Goal: Information Seeking & Learning: Learn about a topic

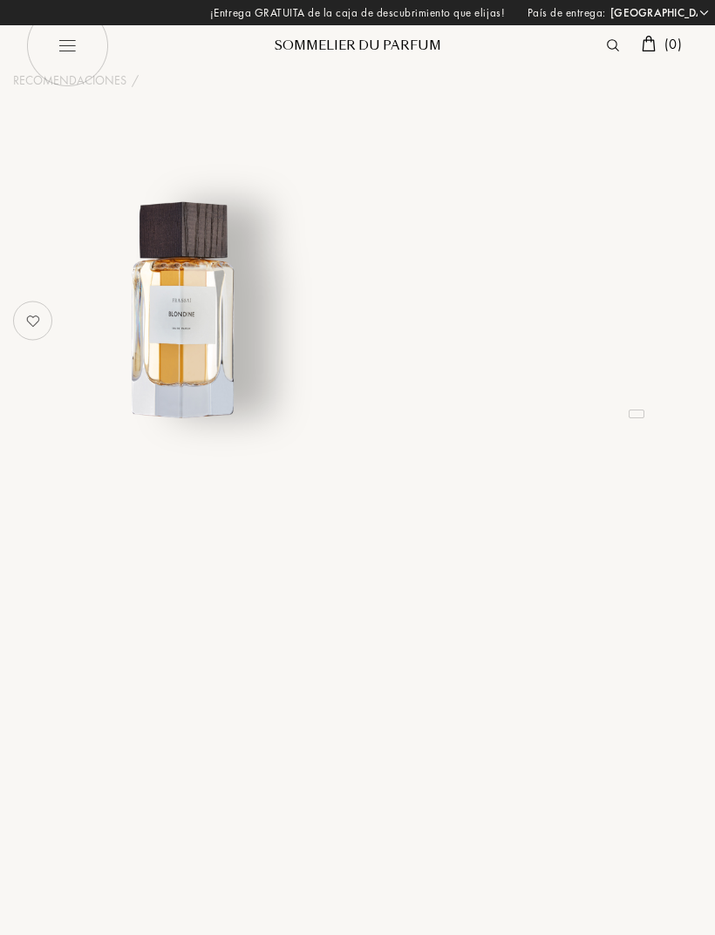
select select "ES"
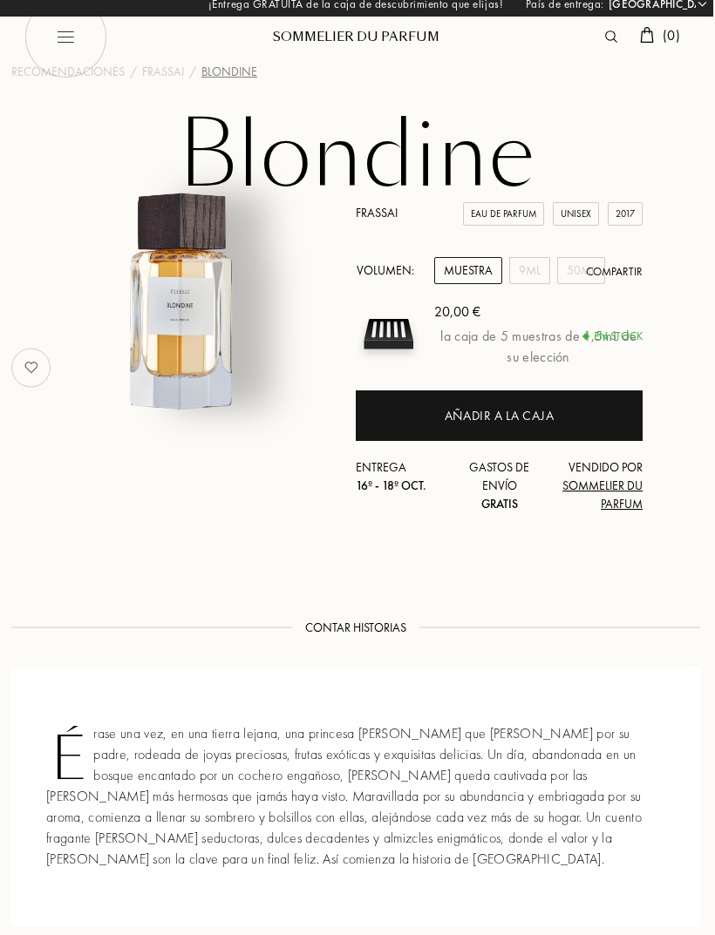
scroll to position [0, 2]
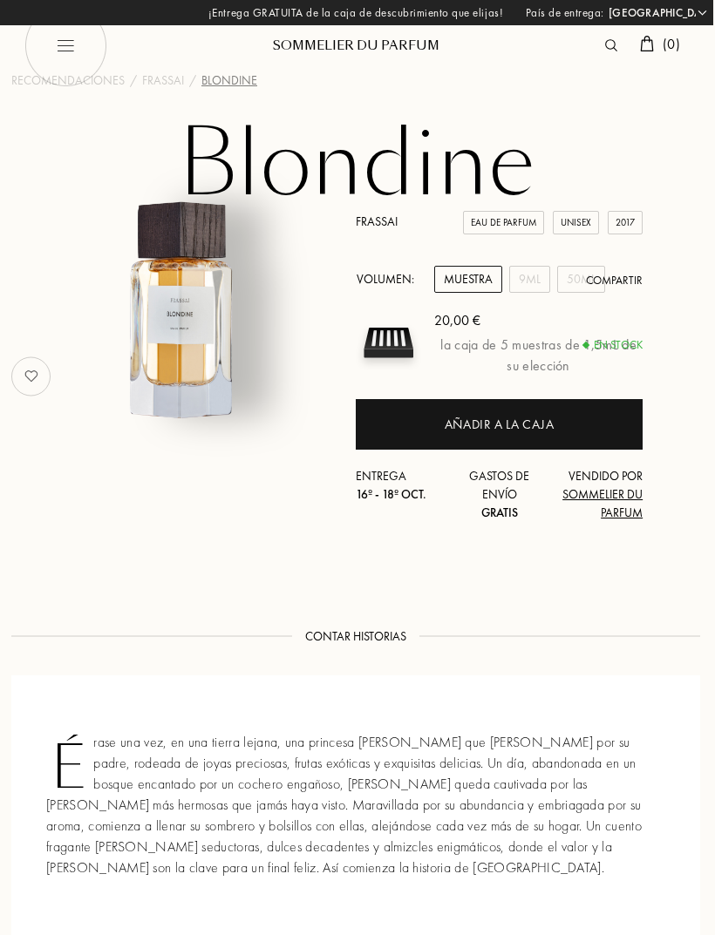
click at [69, 50] on img at bounding box center [65, 45] width 83 height 83
select select "ES"
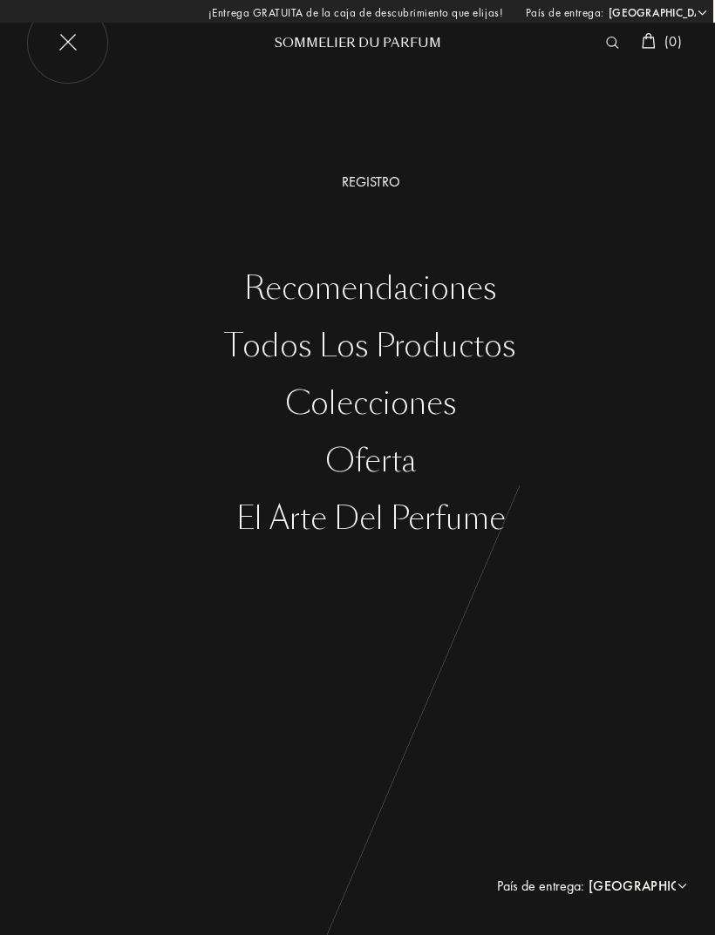
click at [76, 62] on img at bounding box center [67, 43] width 83 height 83
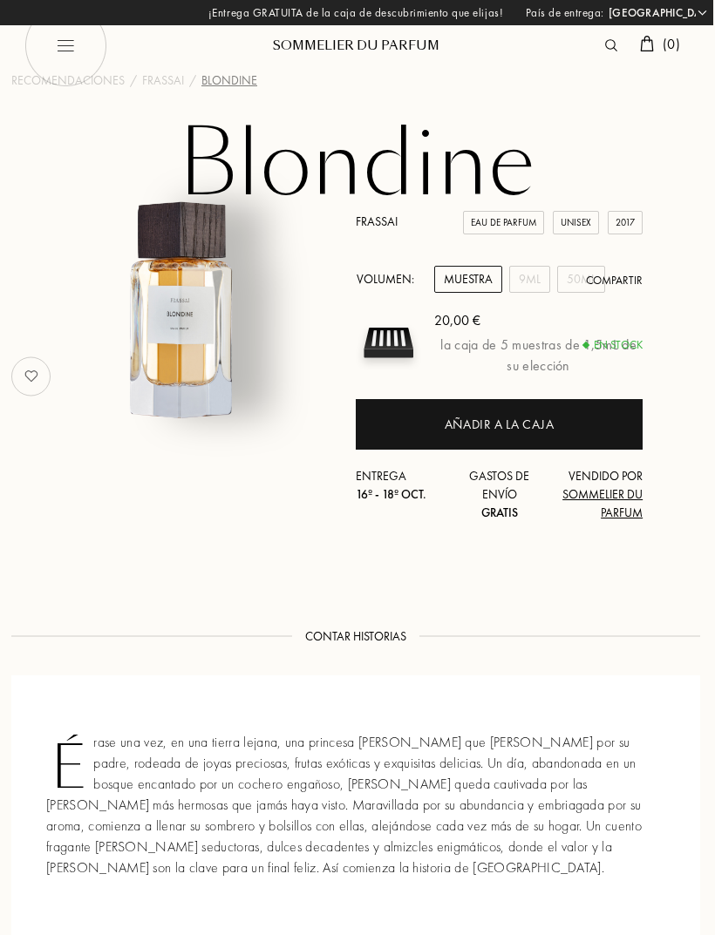
click at [598, 51] on div at bounding box center [615, 45] width 35 height 23
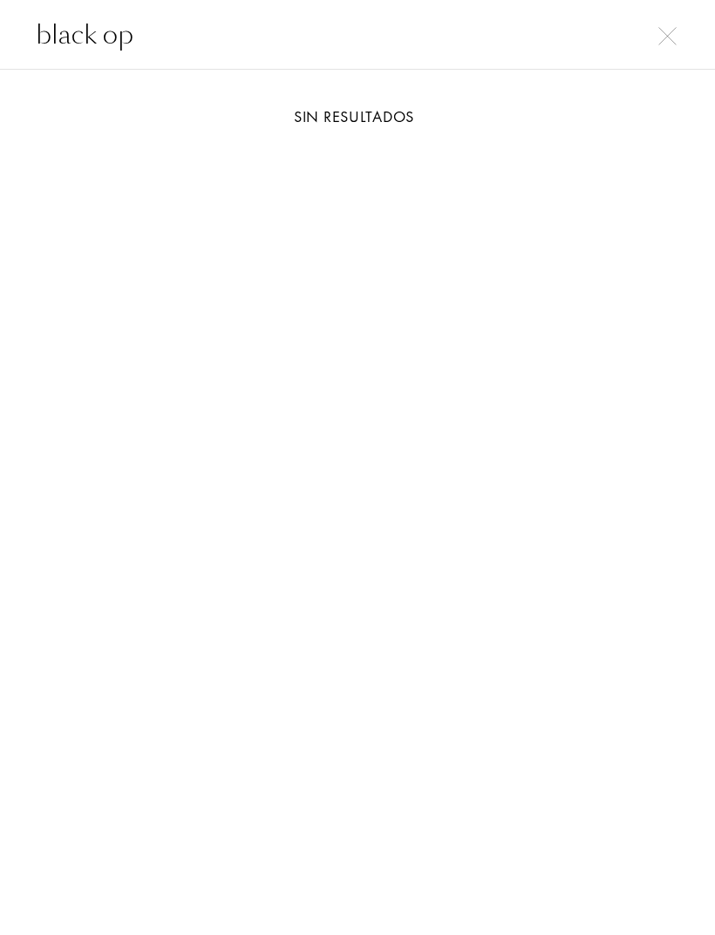
click at [659, 23] on input "black op" at bounding box center [357, 34] width 715 height 39
type input "black op"
click at [663, 37] on img at bounding box center [667, 36] width 18 height 18
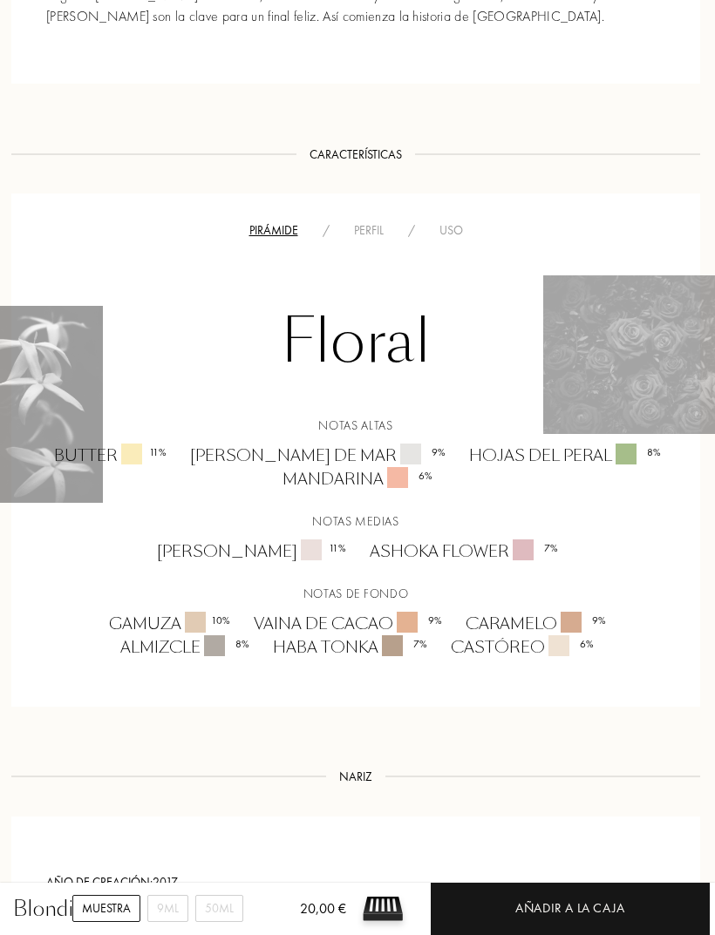
scroll to position [843, 2]
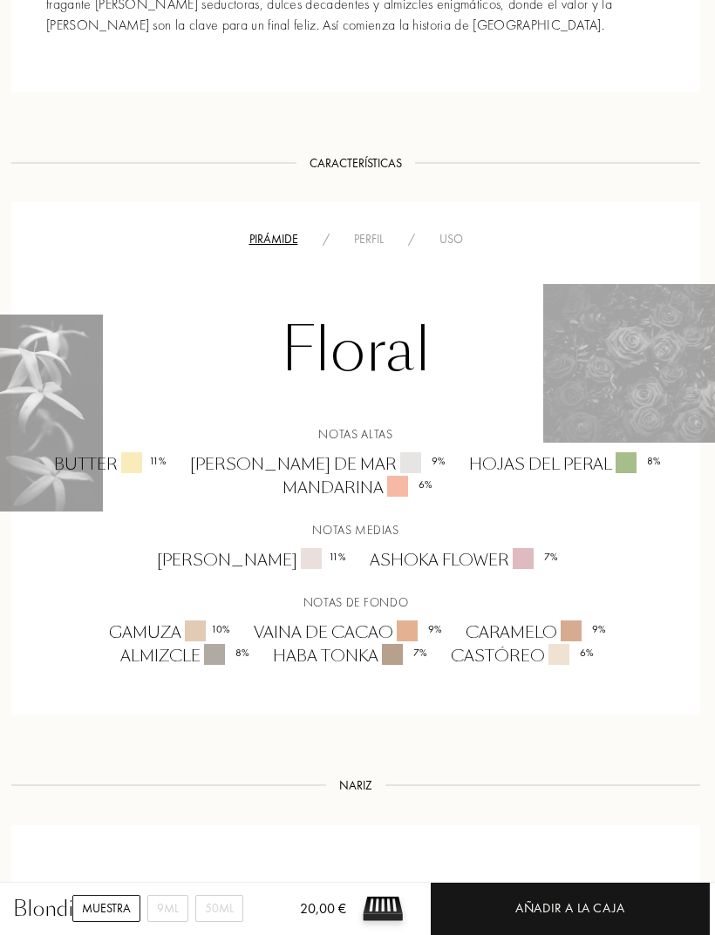
click at [365, 239] on div "Perfil" at bounding box center [369, 239] width 54 height 18
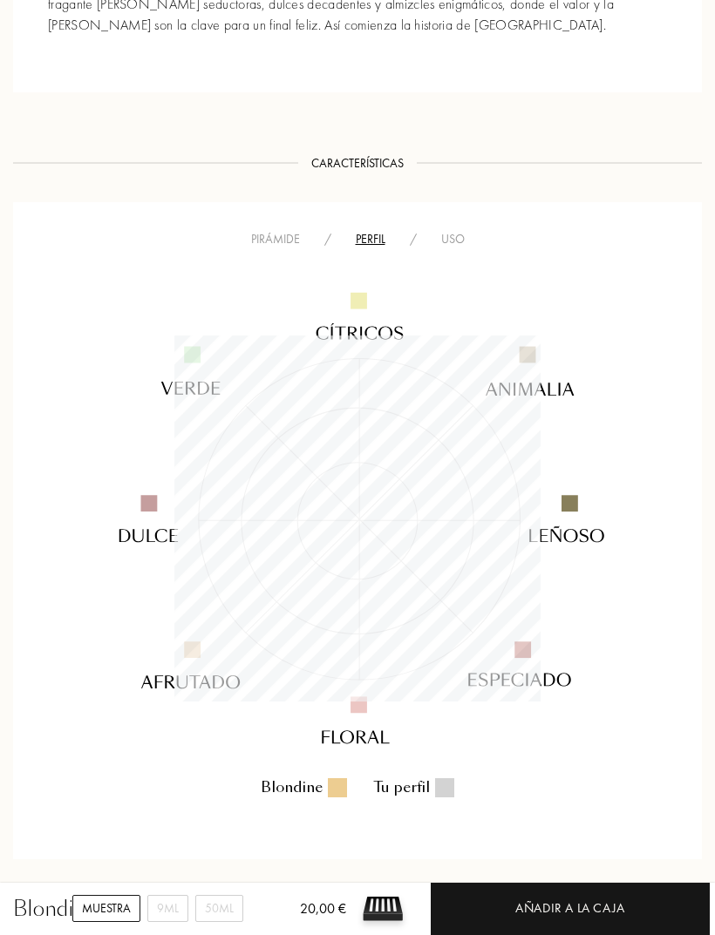
scroll to position [366, 366]
click at [371, 237] on img at bounding box center [358, 519] width 586 height 586
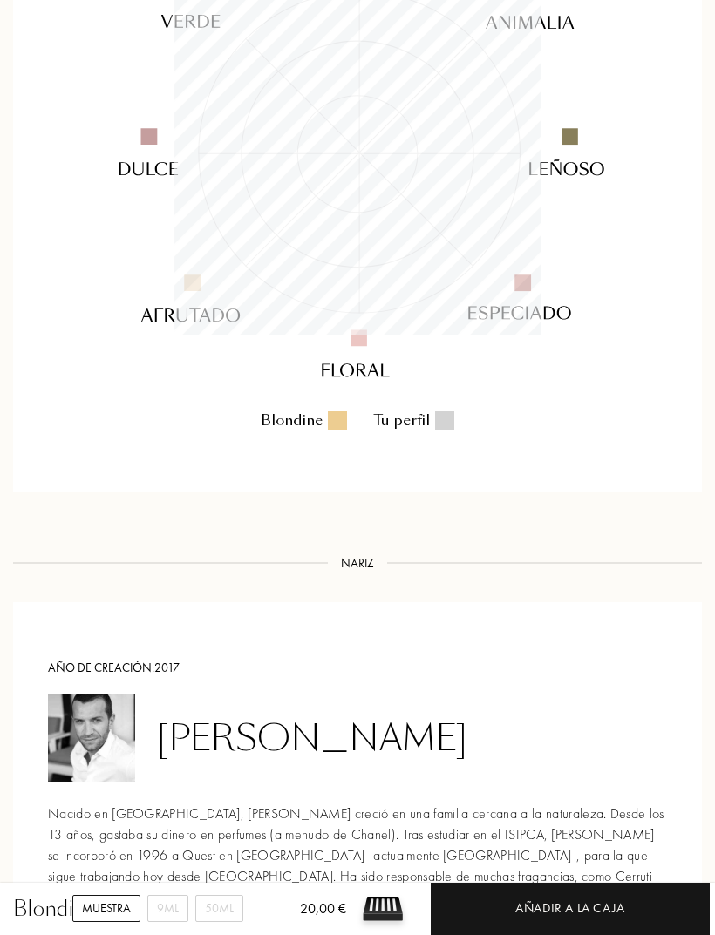
scroll to position [1029, 0]
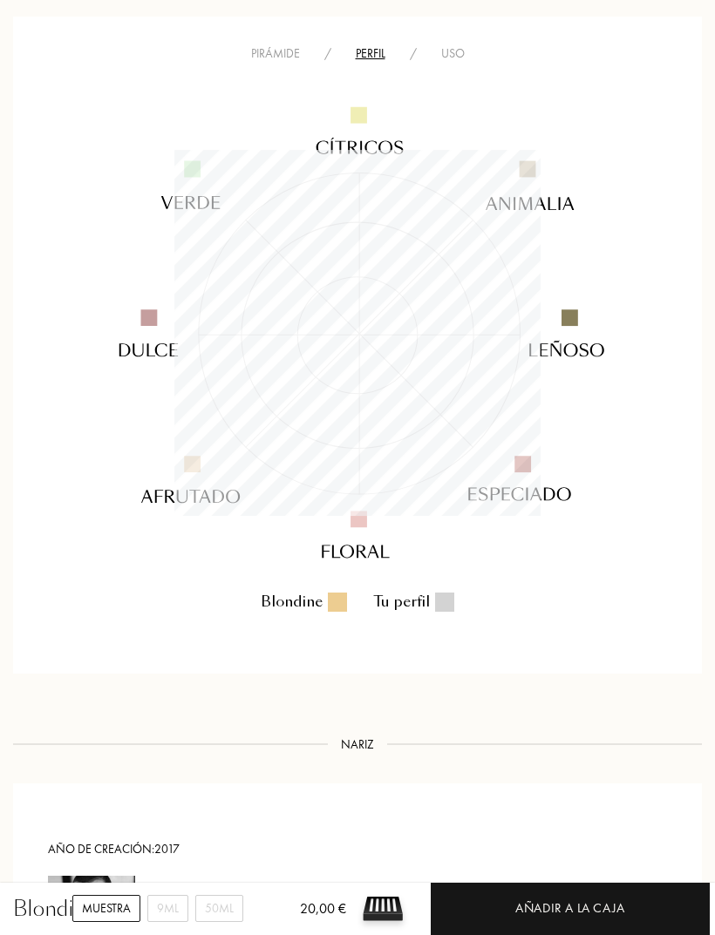
click at [456, 45] on img at bounding box center [358, 333] width 586 height 586
click at [452, 54] on img at bounding box center [358, 333] width 586 height 586
click at [449, 48] on img at bounding box center [358, 333] width 586 height 586
click at [458, 53] on img at bounding box center [358, 333] width 586 height 586
click at [456, 53] on img at bounding box center [358, 333] width 586 height 586
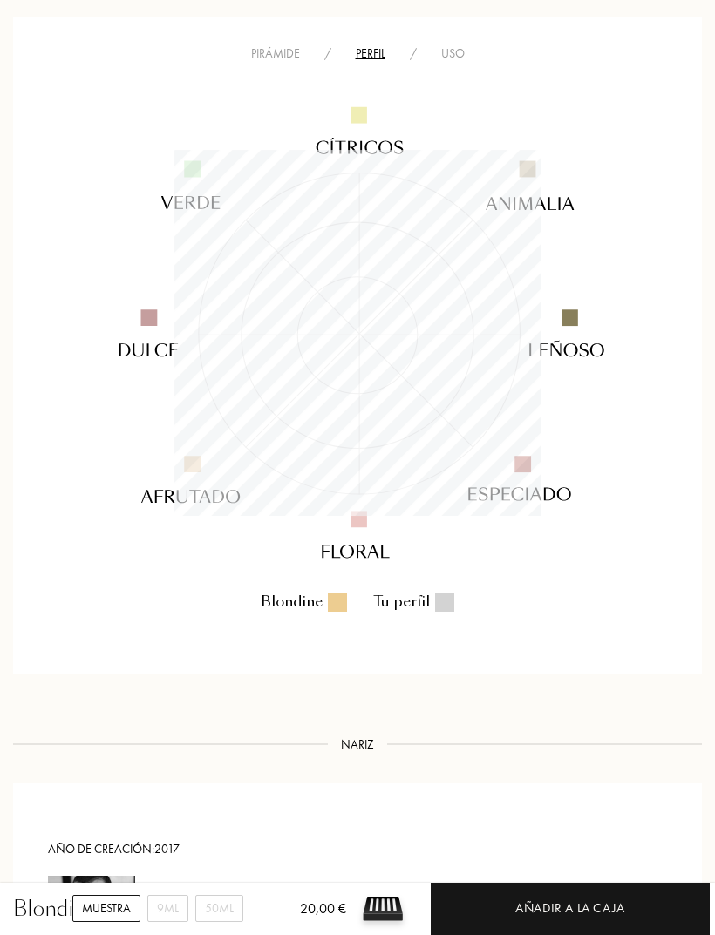
click at [464, 54] on img at bounding box center [358, 333] width 586 height 586
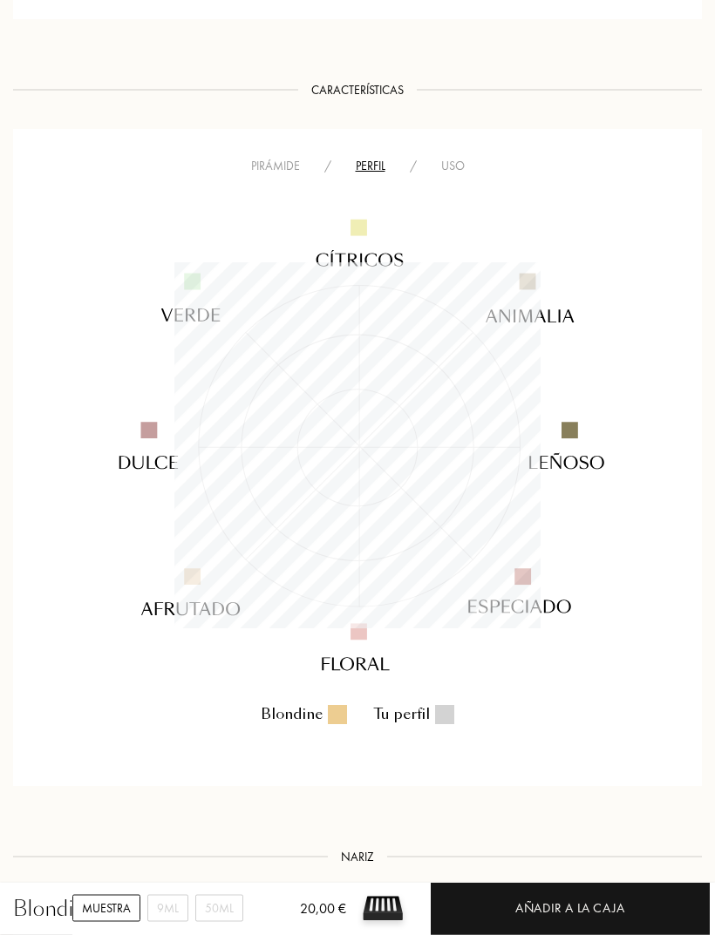
scroll to position [909, 0]
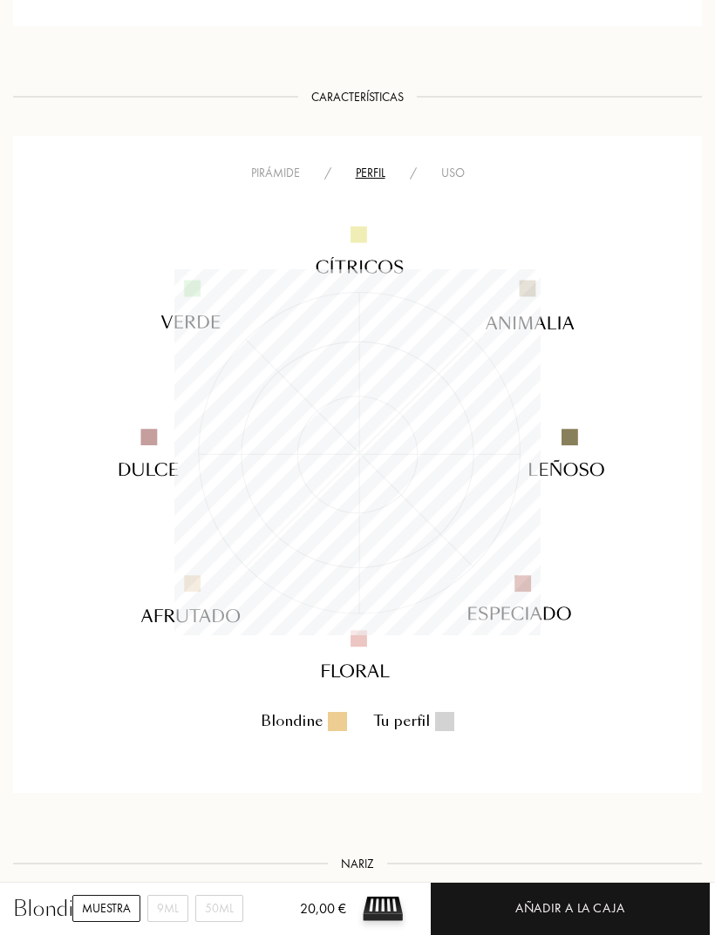
click at [456, 167] on img at bounding box center [358, 453] width 586 height 586
click at [278, 173] on img at bounding box center [358, 453] width 586 height 586
click at [282, 173] on img at bounding box center [358, 453] width 586 height 586
click at [454, 168] on img at bounding box center [358, 453] width 586 height 586
click at [363, 163] on img at bounding box center [358, 453] width 586 height 586
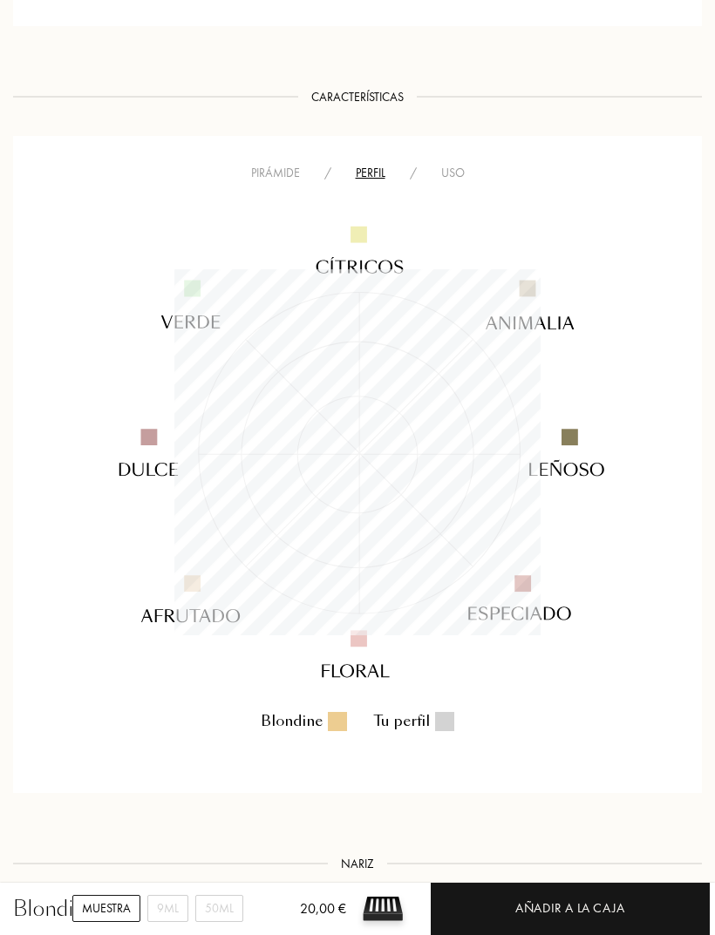
click at [289, 168] on img at bounding box center [358, 453] width 586 height 586
click at [266, 168] on img at bounding box center [358, 453] width 586 height 586
click at [457, 164] on img at bounding box center [358, 453] width 586 height 586
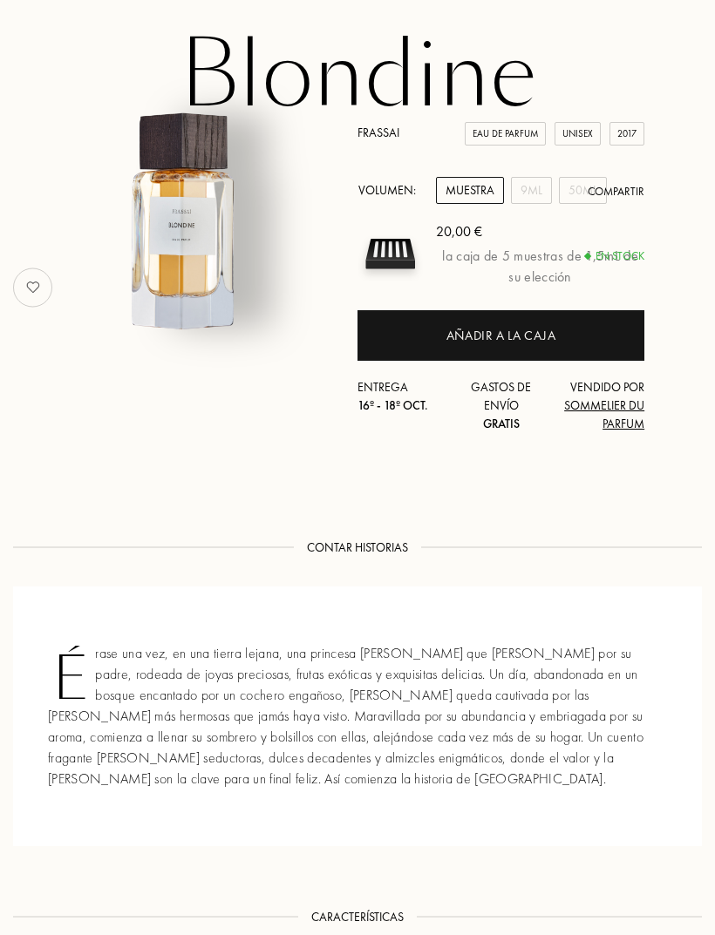
scroll to position [0, 0]
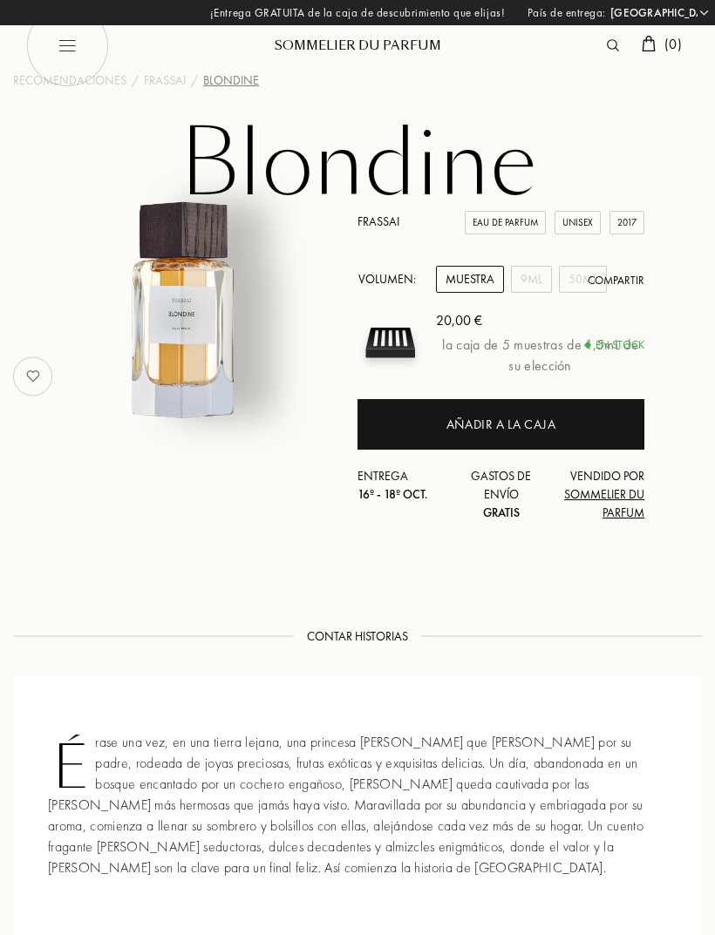
click at [67, 53] on img at bounding box center [67, 45] width 83 height 83
select select "ES"
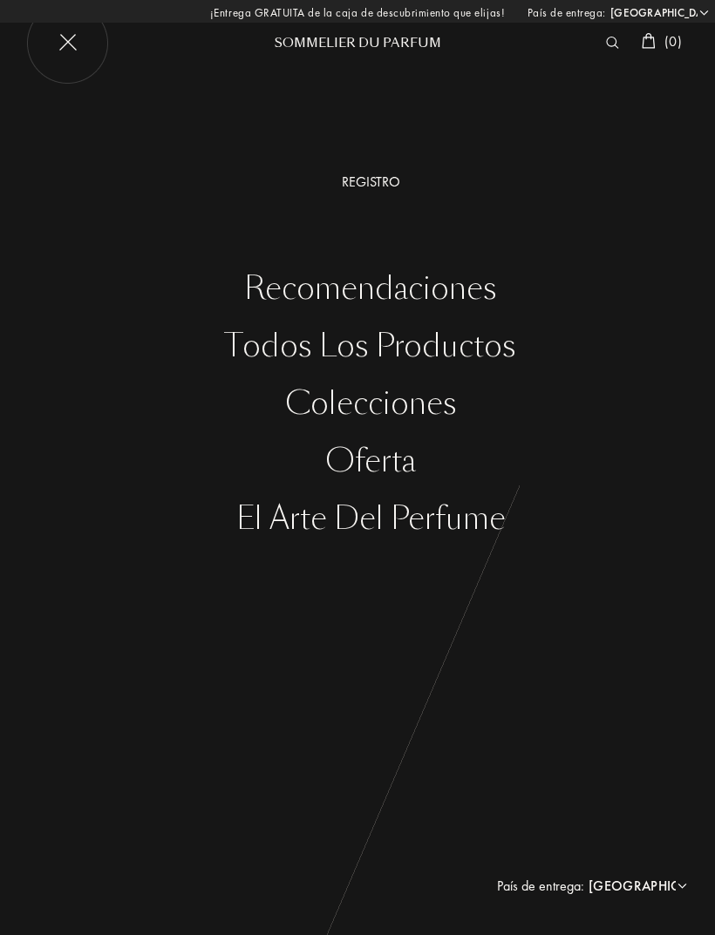
click at [481, 513] on div "El arte del perfume" at bounding box center [370, 519] width 689 height 36
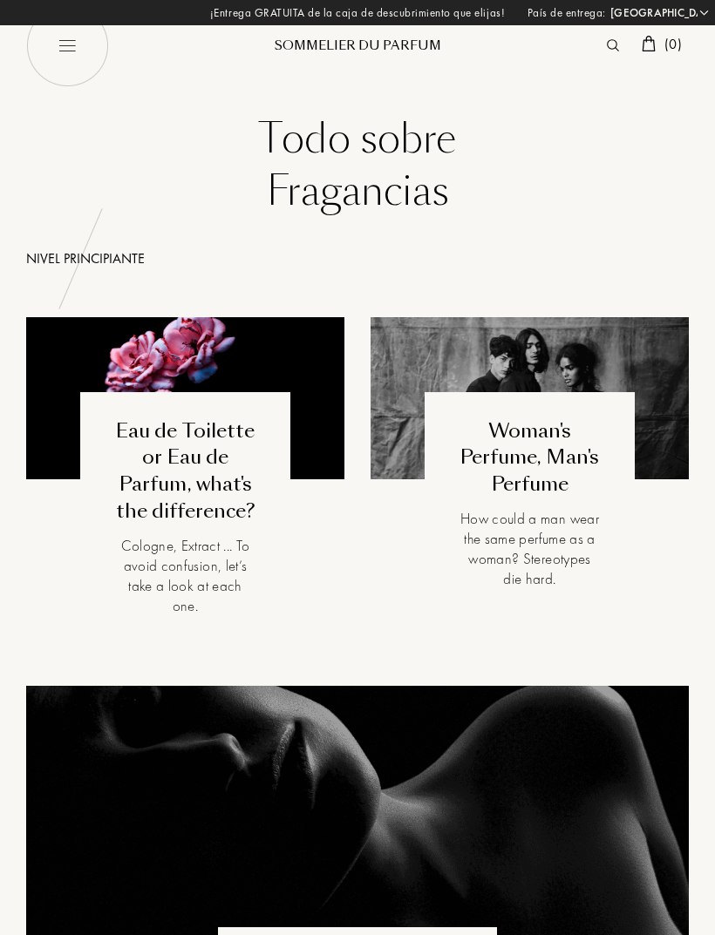
select select "ES"
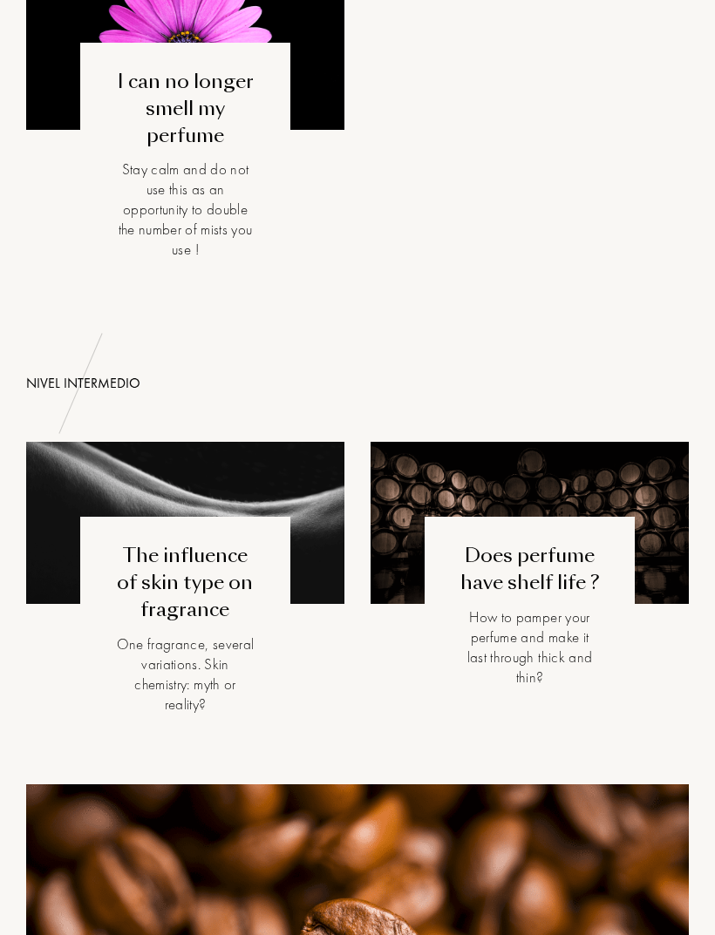
scroll to position [2233, 0]
click at [181, 211] on div "Stay calm and do not use this as an opportunity to double the number of mists y…" at bounding box center [185, 210] width 140 height 100
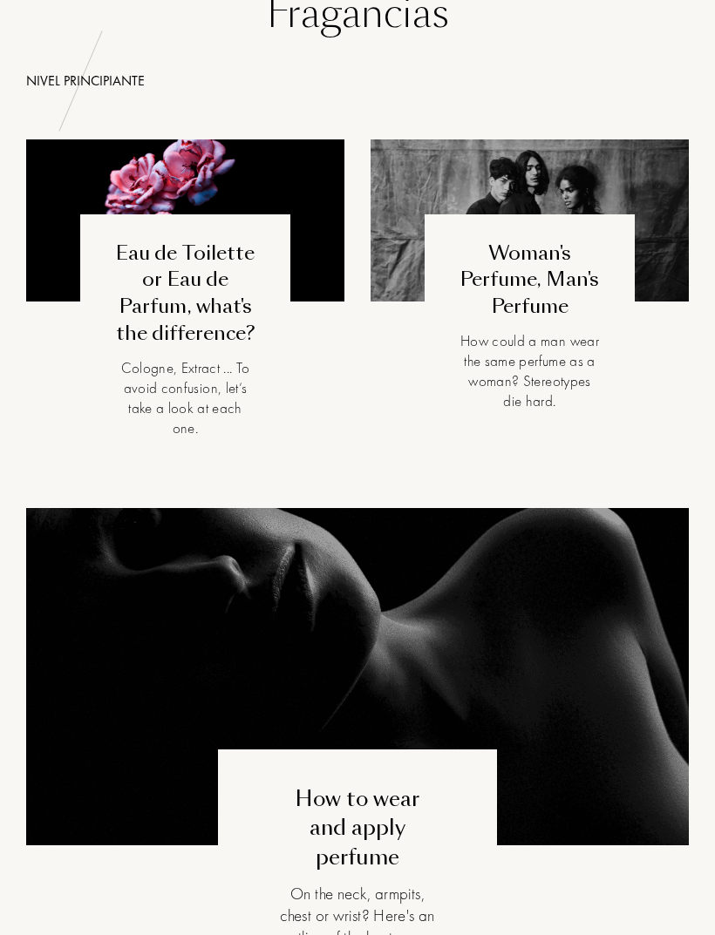
scroll to position [0, 0]
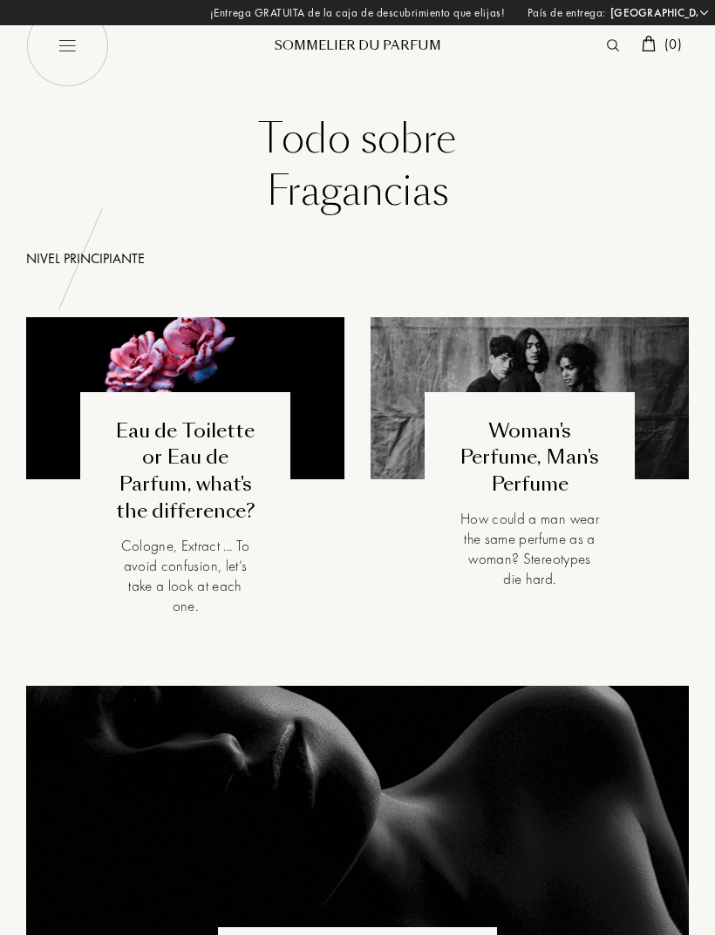
click at [65, 49] on img at bounding box center [67, 45] width 83 height 83
select select "ES"
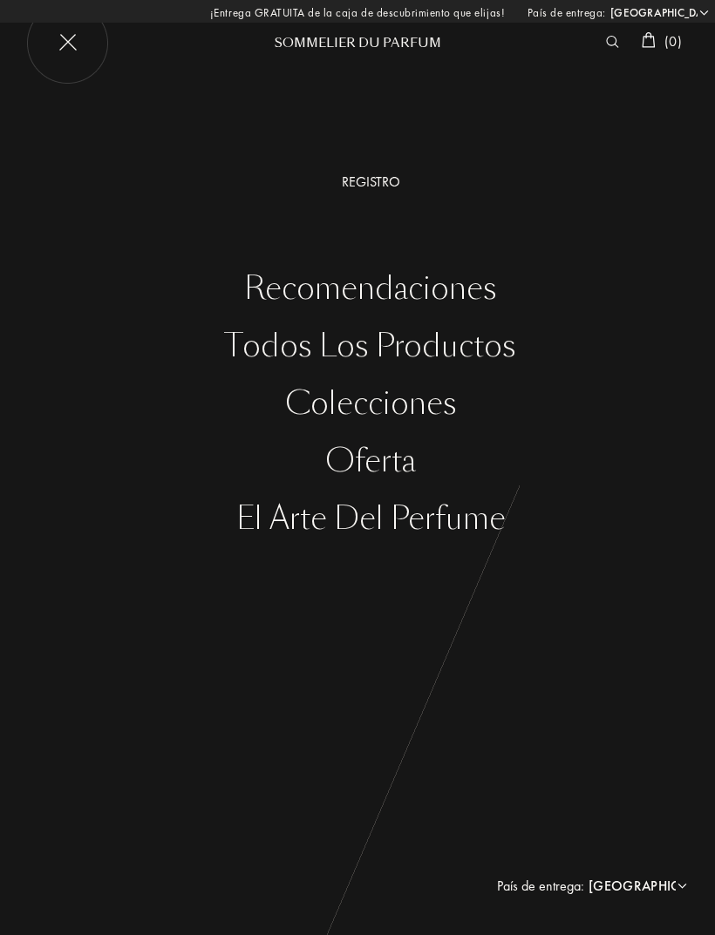
click at [459, 348] on div "Todos los productos" at bounding box center [370, 347] width 689 height 36
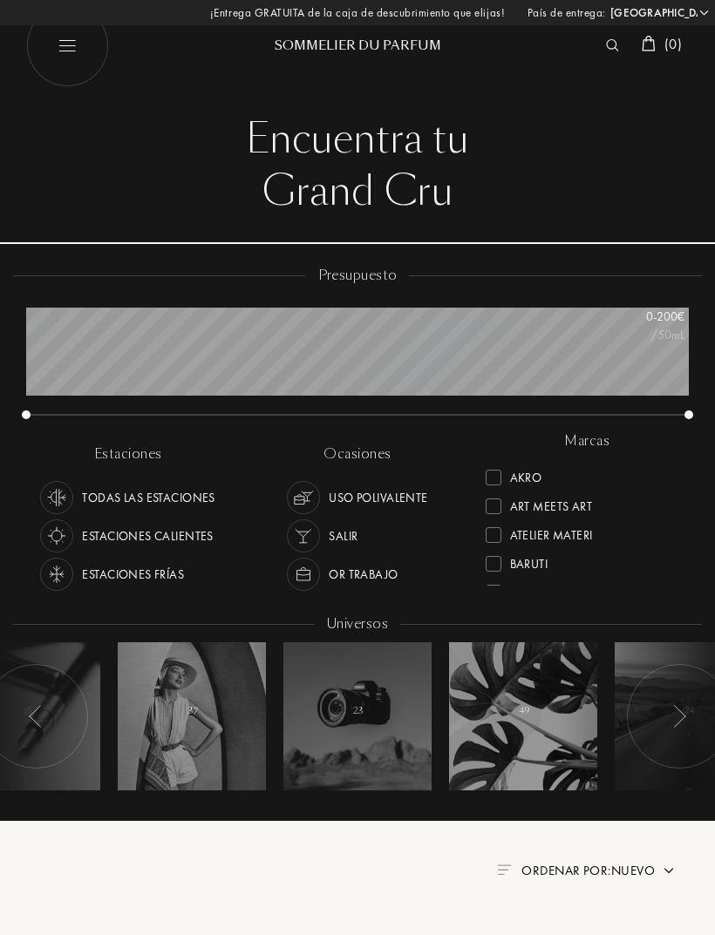
select select "ES"
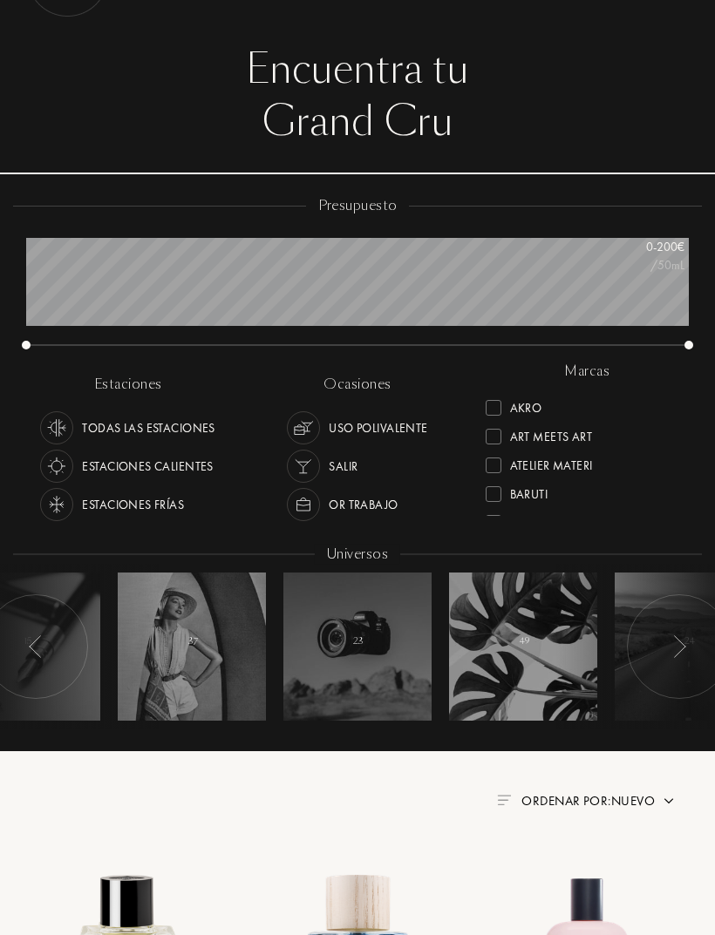
scroll to position [71, 0]
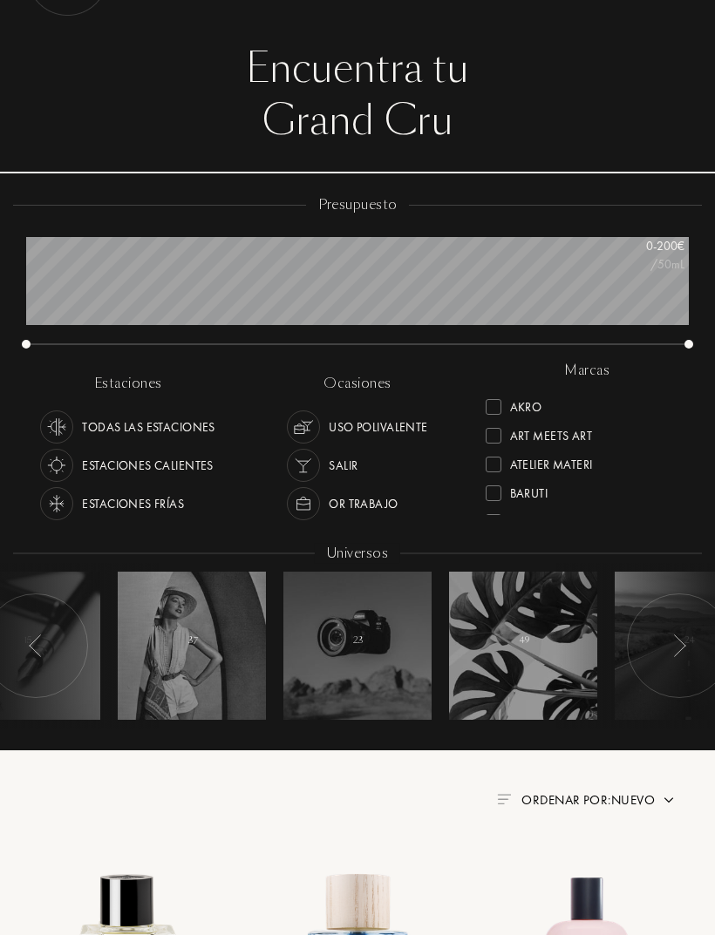
click at [305, 426] on img at bounding box center [303, 427] width 24 height 24
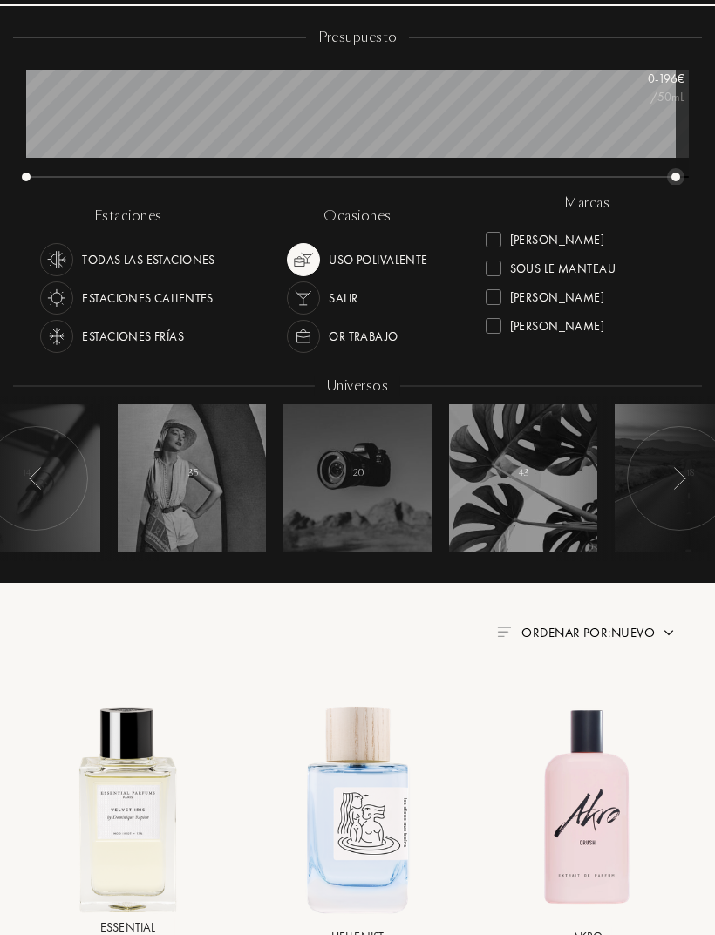
scroll to position [238, 0]
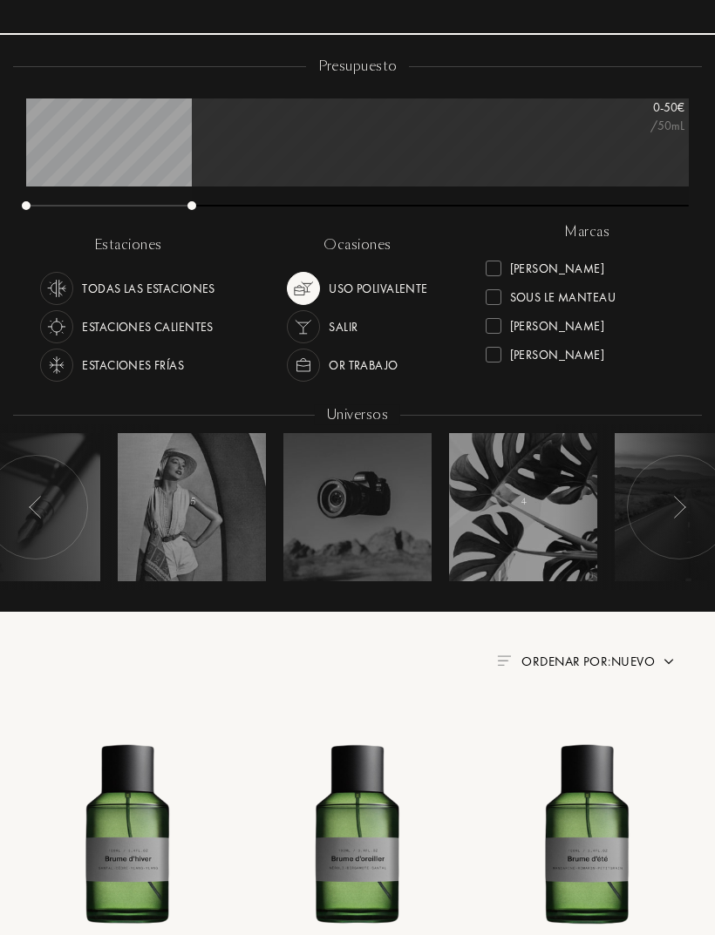
scroll to position [205, 0]
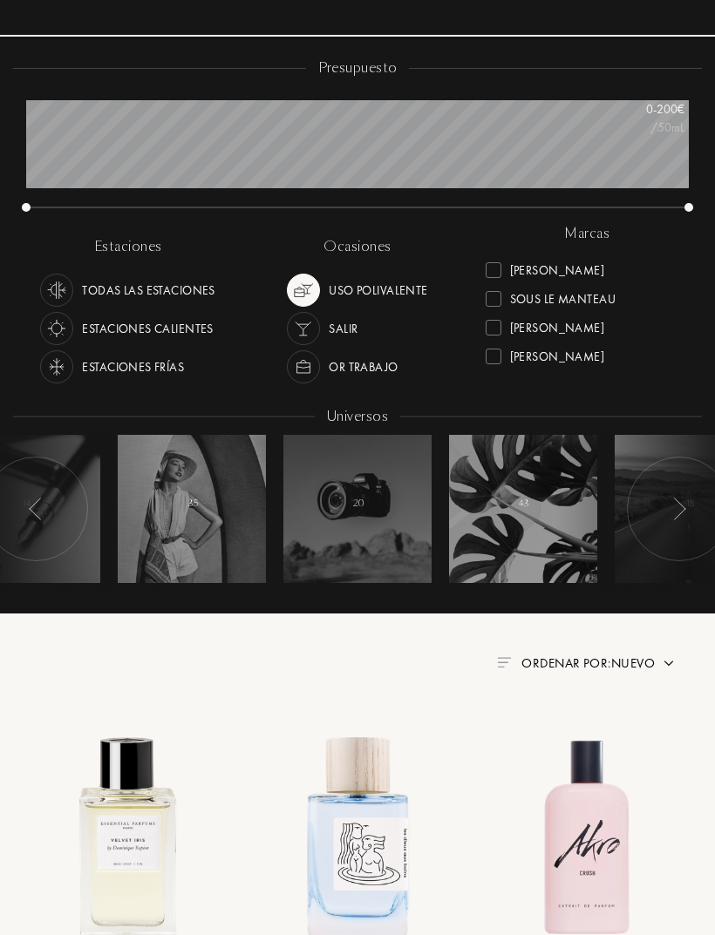
scroll to position [208, 0]
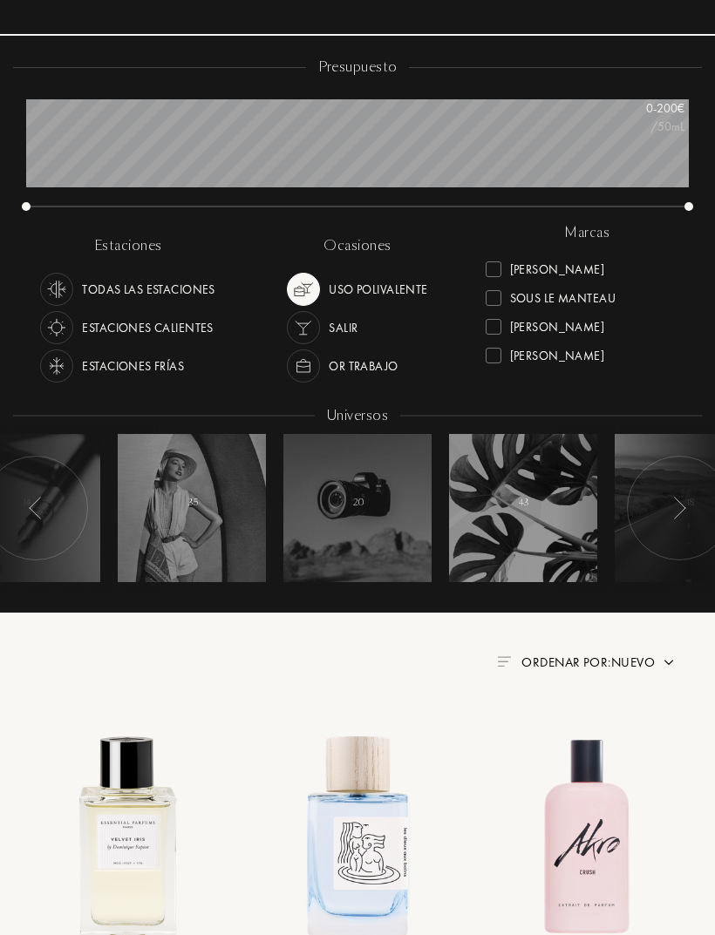
click at [663, 487] on div at bounding box center [679, 508] width 105 height 105
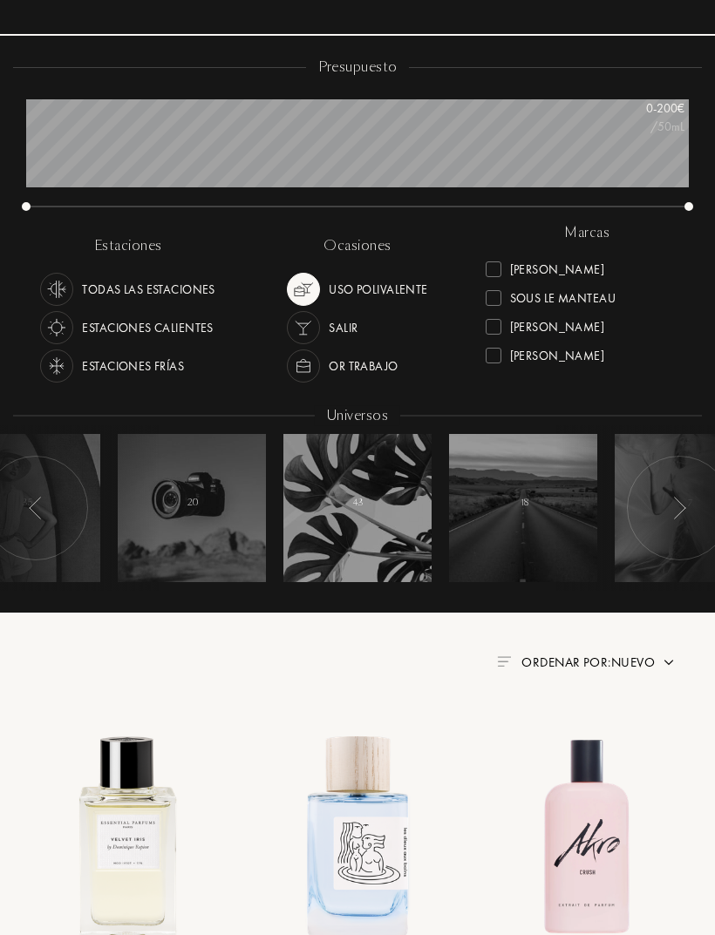
click at [666, 487] on div at bounding box center [679, 508] width 105 height 105
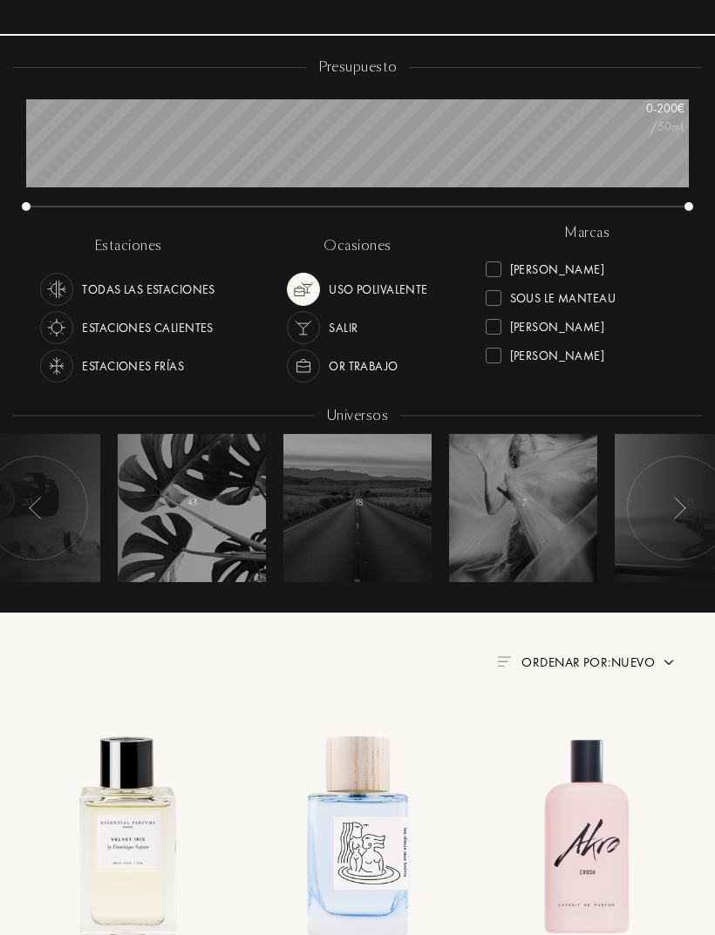
click at [663, 491] on div at bounding box center [679, 508] width 105 height 105
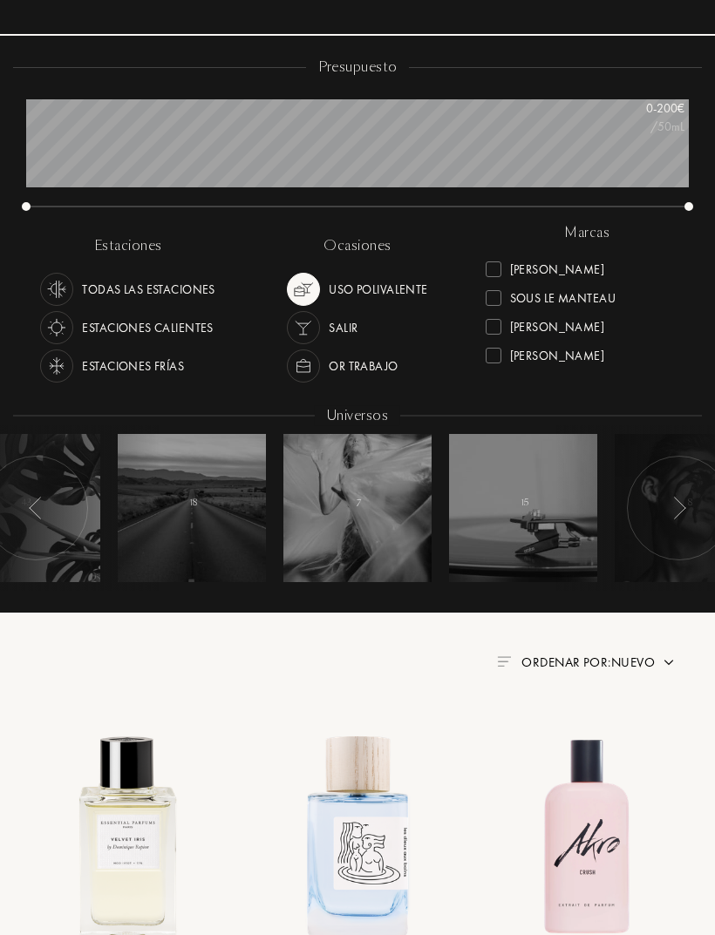
click at [181, 484] on div at bounding box center [192, 508] width 148 height 148
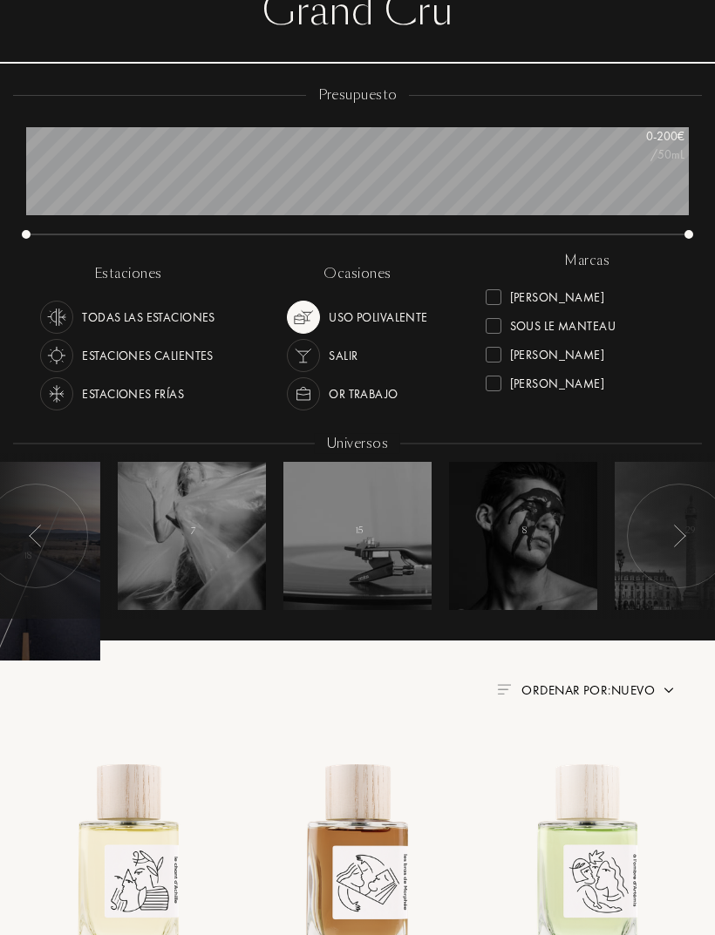
scroll to position [178, 0]
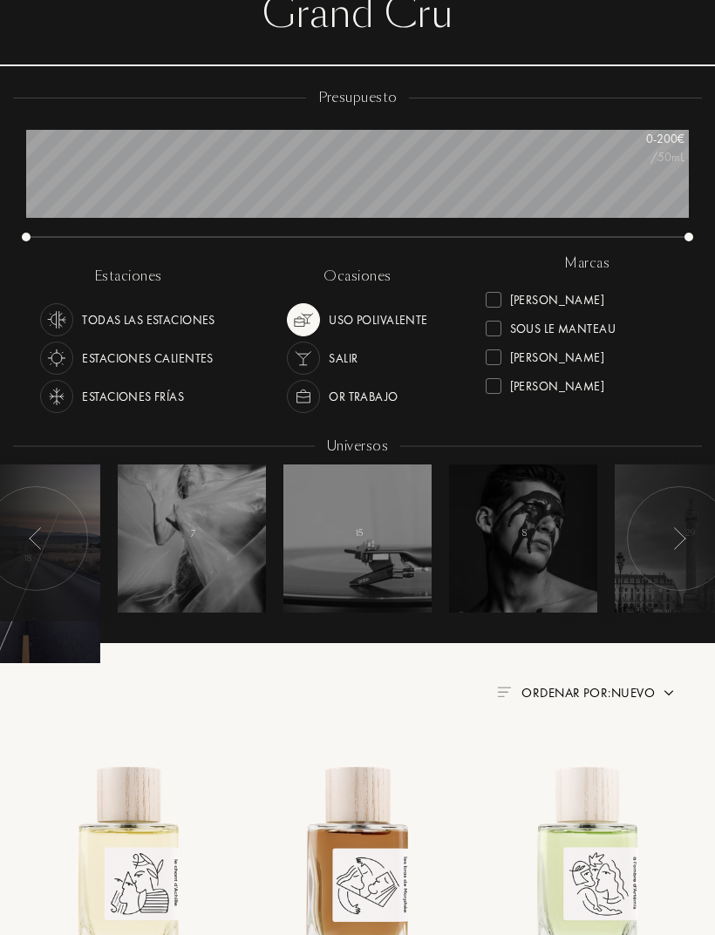
click at [66, 313] on img at bounding box center [56, 320] width 24 height 24
click at [59, 398] on img at bounding box center [56, 396] width 24 height 24
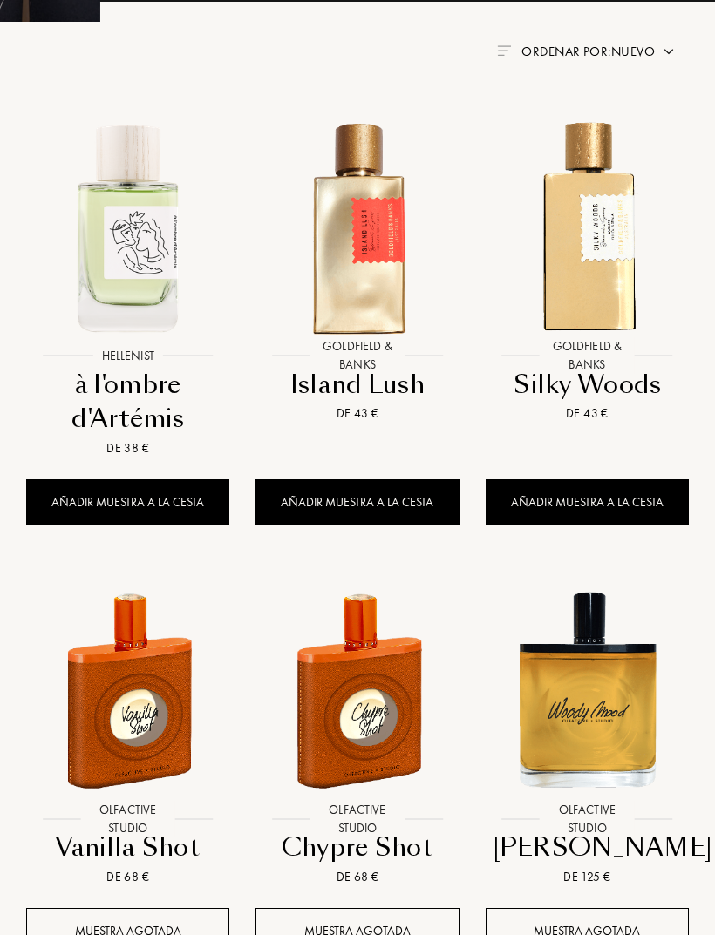
scroll to position [812, 0]
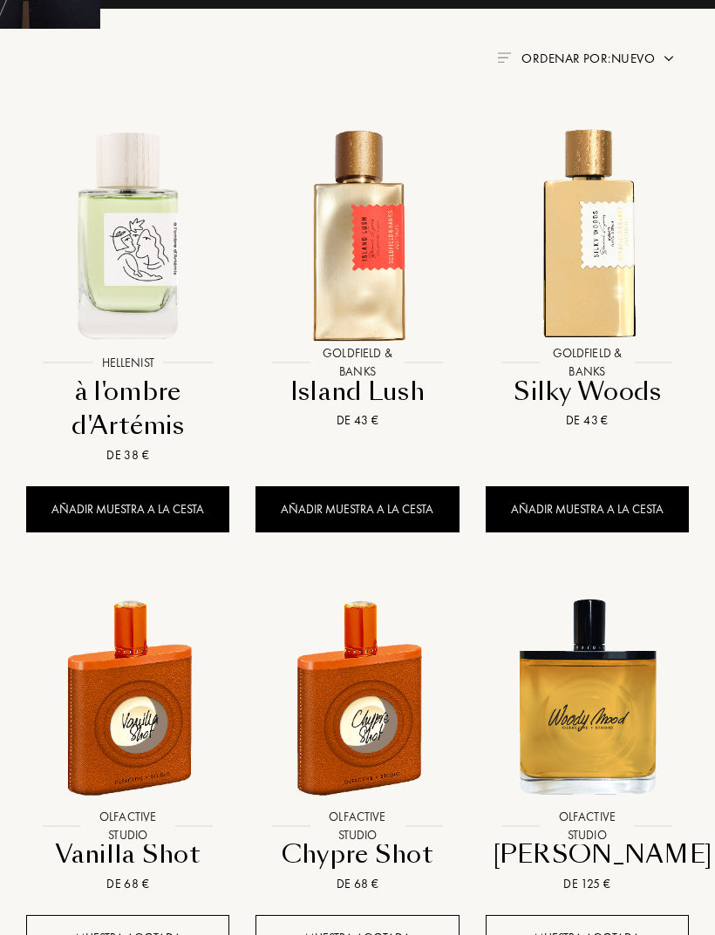
click at [356, 383] on div "Island Lush" at bounding box center [356, 393] width 189 height 34
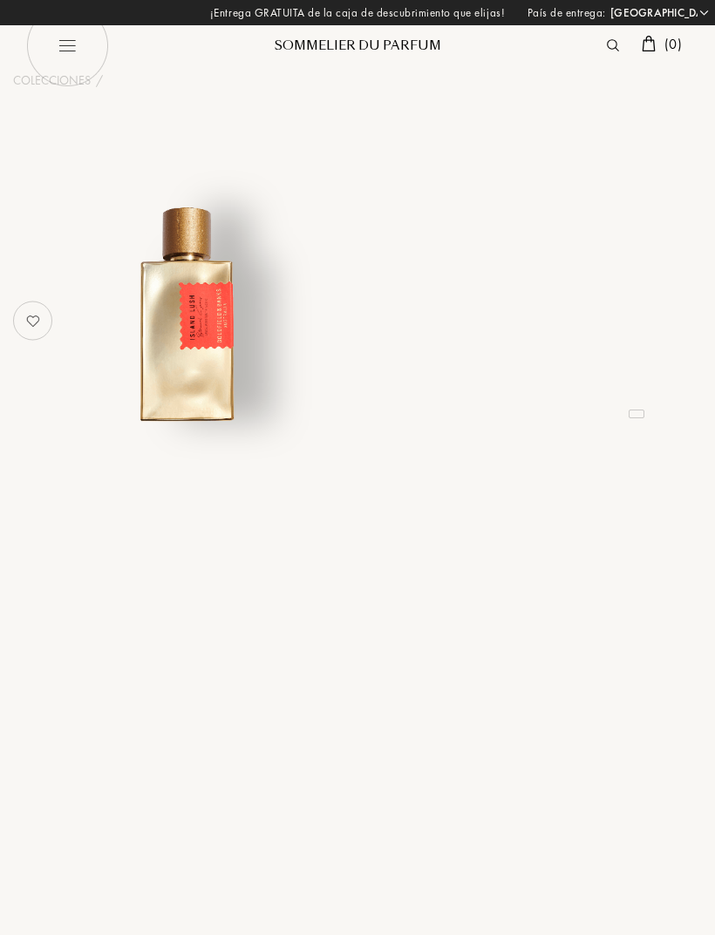
select select "ES"
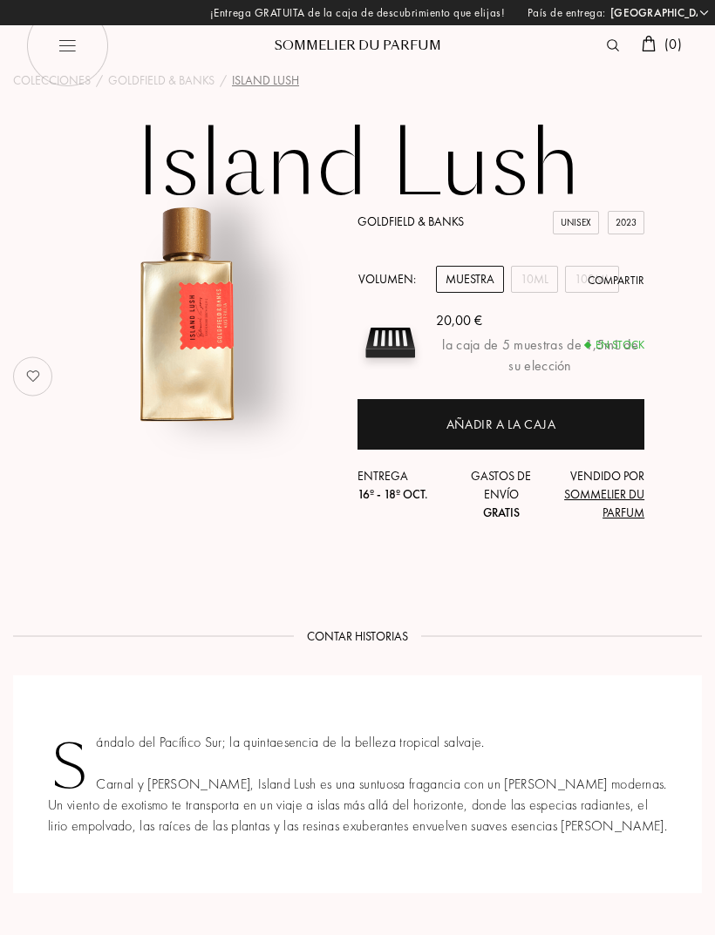
click at [398, 52] on div "Sommelier du Parfum" at bounding box center [357, 46] width 209 height 18
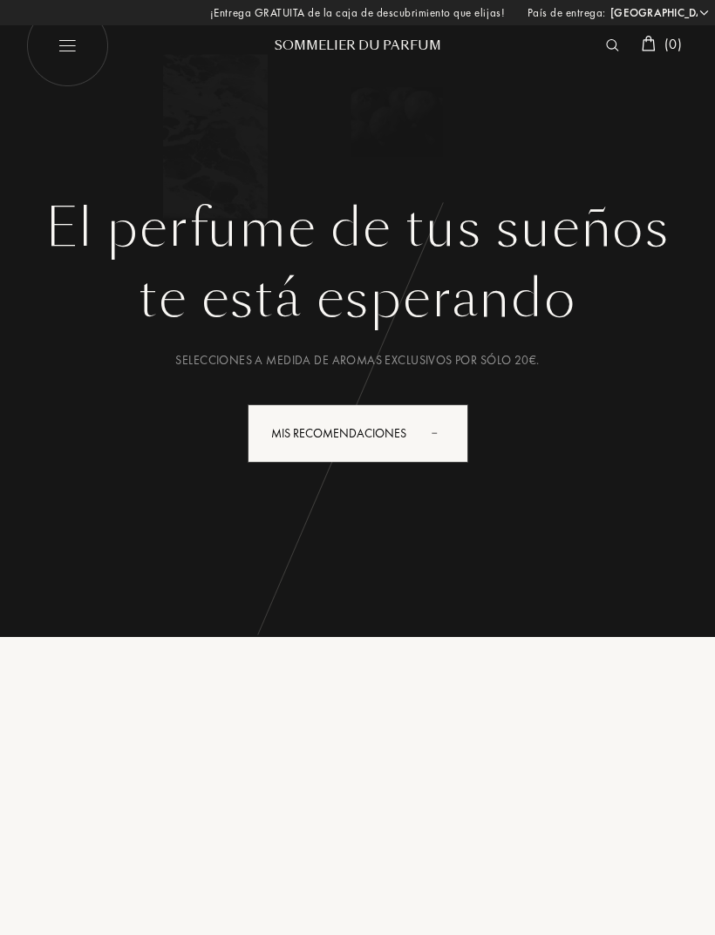
select select "ES"
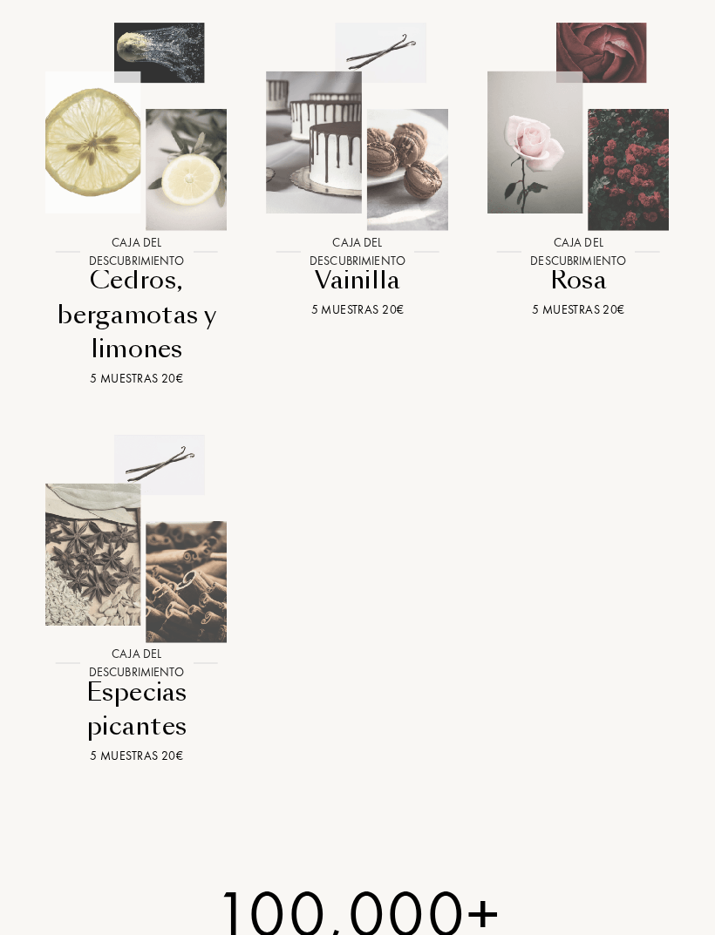
scroll to position [1906, 0]
click at [356, 296] on div "Vainilla" at bounding box center [357, 279] width 180 height 34
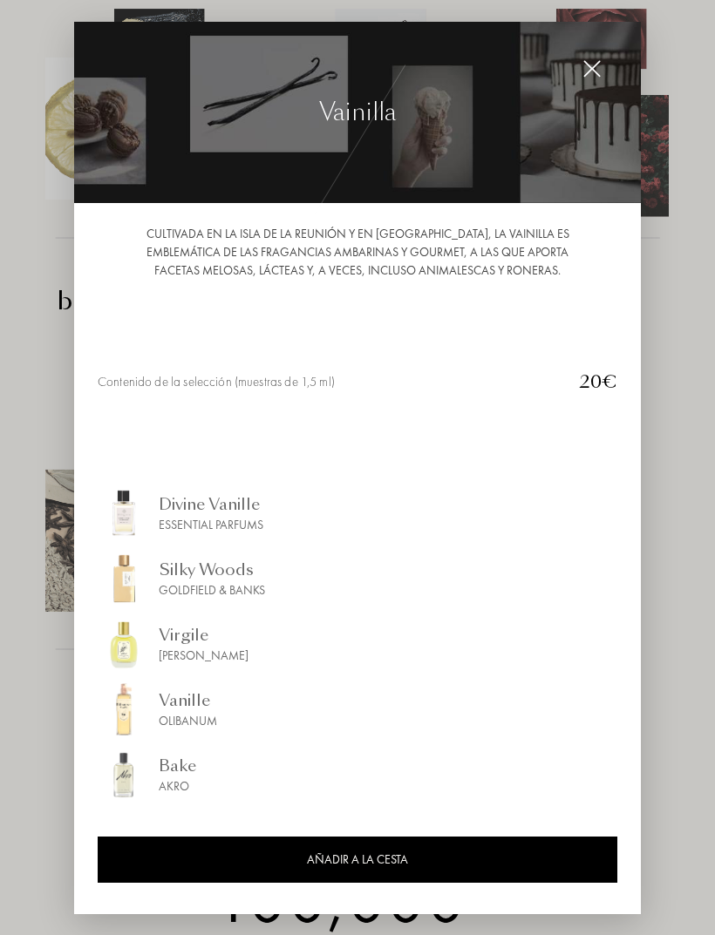
scroll to position [1926, 0]
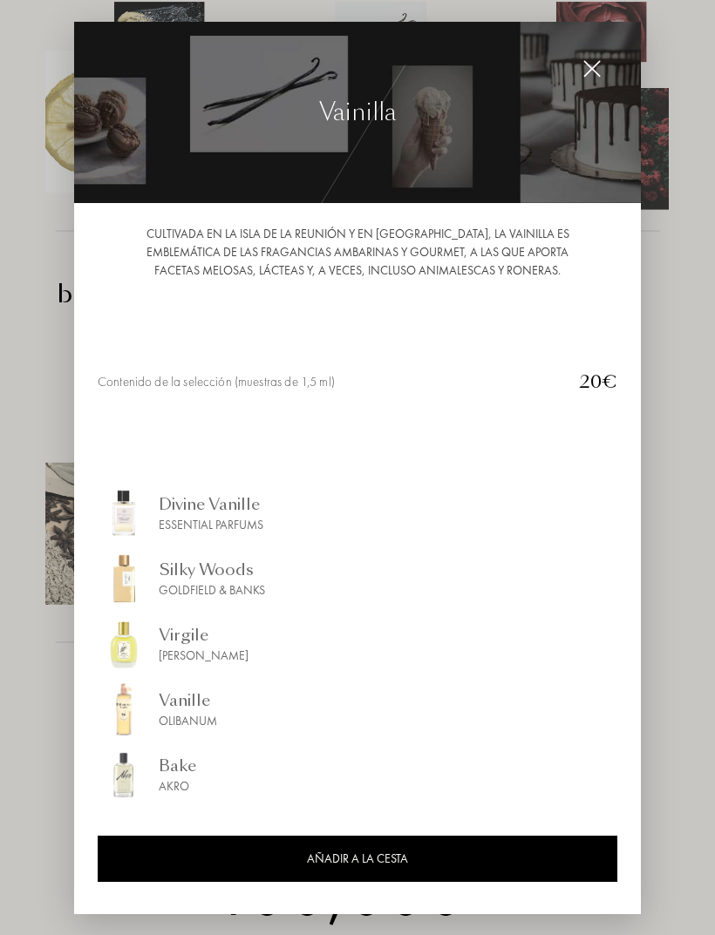
click at [581, 86] on div at bounding box center [592, 68] width 35 height 35
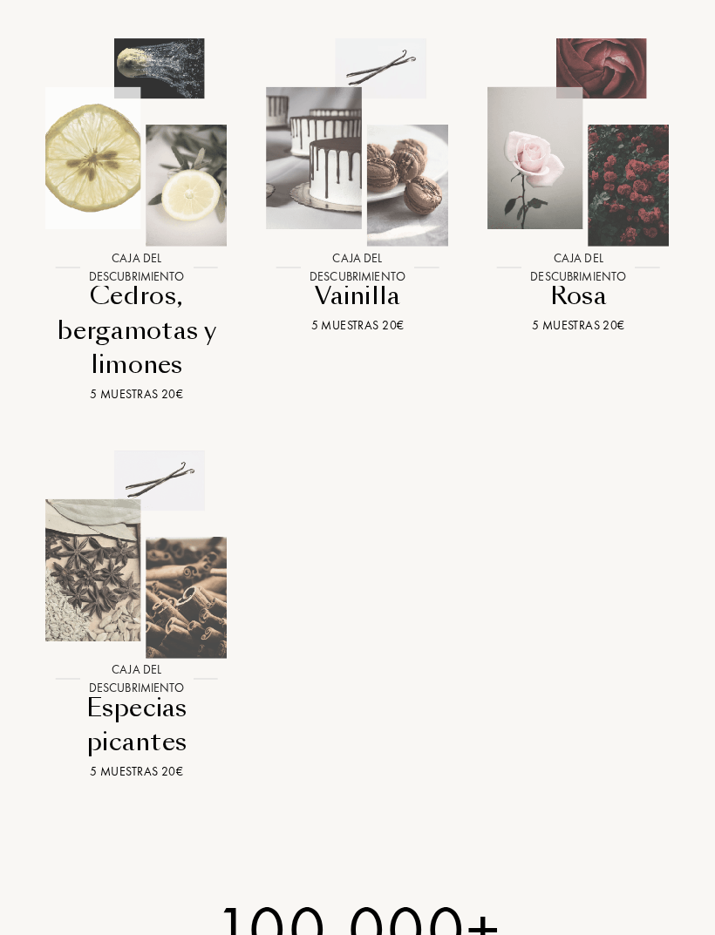
scroll to position [1880, 0]
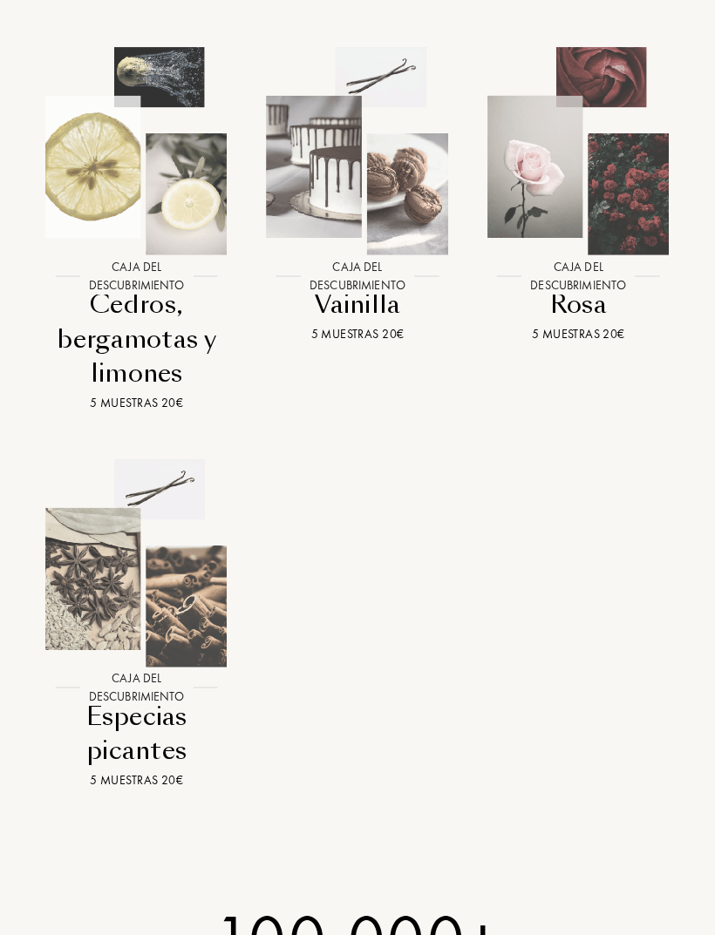
click at [138, 738] on div "Especias picantes" at bounding box center [136, 734] width 180 height 69
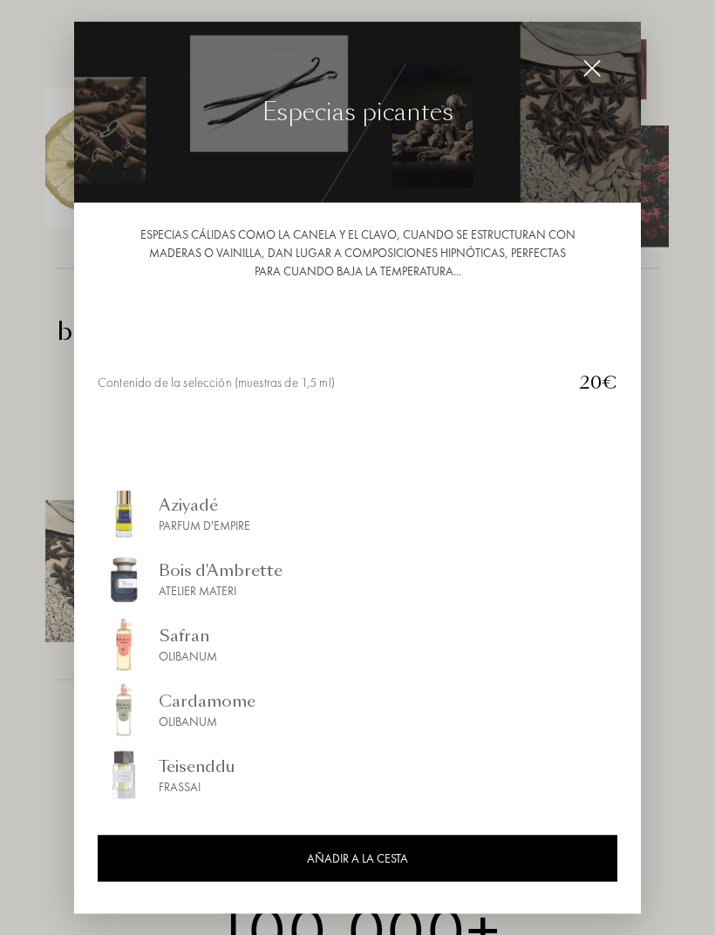
scroll to position [1905, 0]
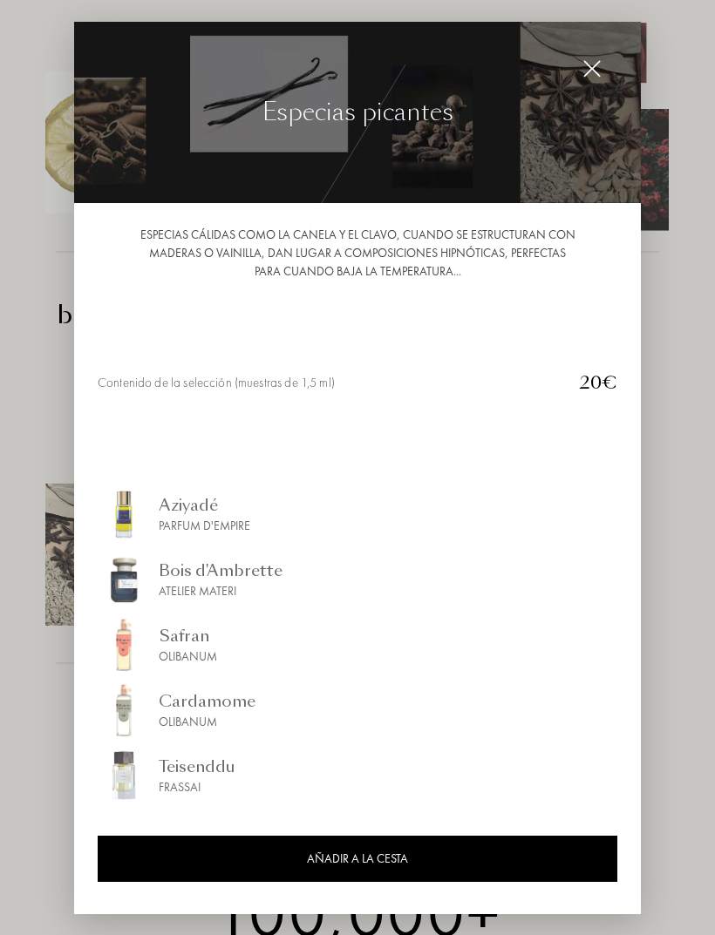
click at [595, 78] on img at bounding box center [591, 68] width 19 height 19
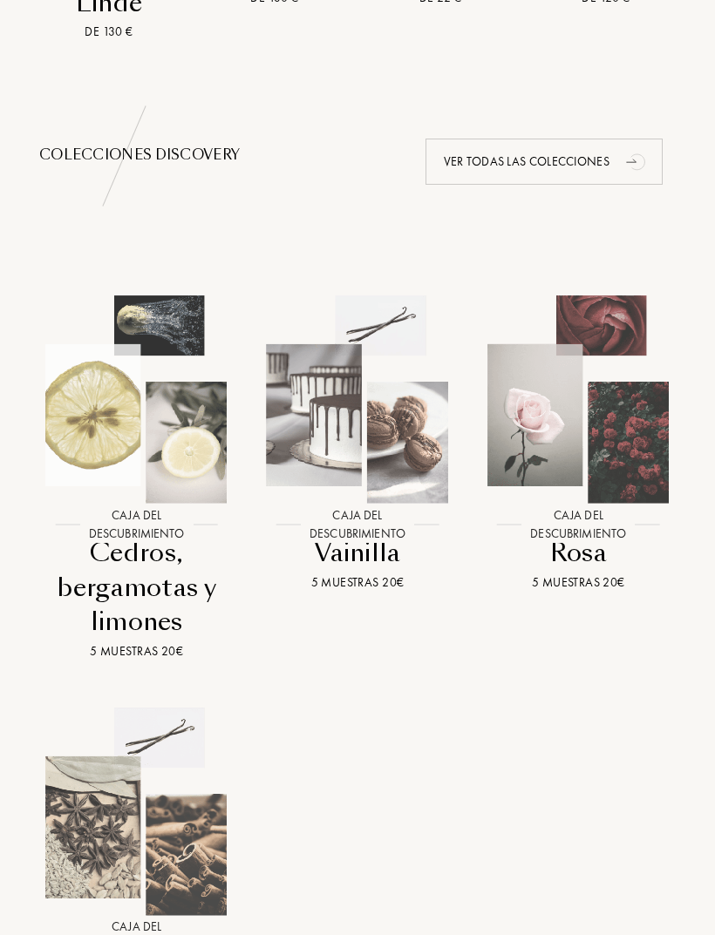
scroll to position [1622, 0]
